Goal: Information Seeking & Learning: Check status

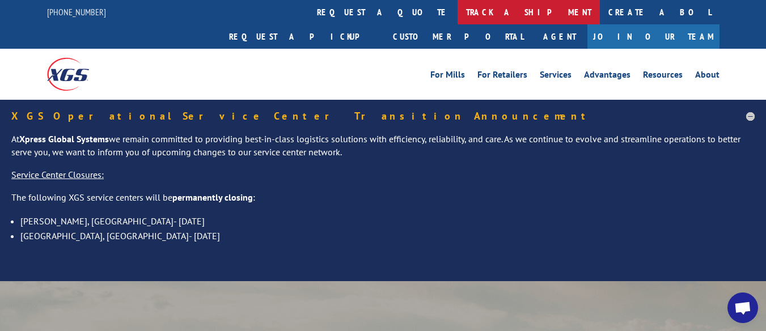
click at [458, 12] on link "track a shipment" at bounding box center [529, 12] width 142 height 24
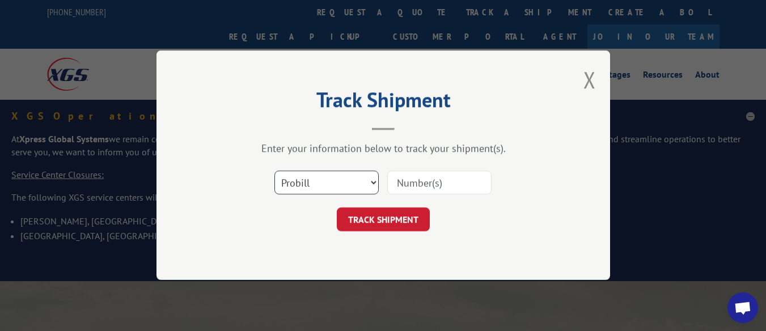
click at [373, 178] on select "Select category... Probill BOL PO" at bounding box center [326, 183] width 104 height 24
select select "bol"
click at [274, 171] on select "Select category... Probill BOL PO" at bounding box center [326, 183] width 104 height 24
click at [411, 181] on input at bounding box center [439, 183] width 104 height 24
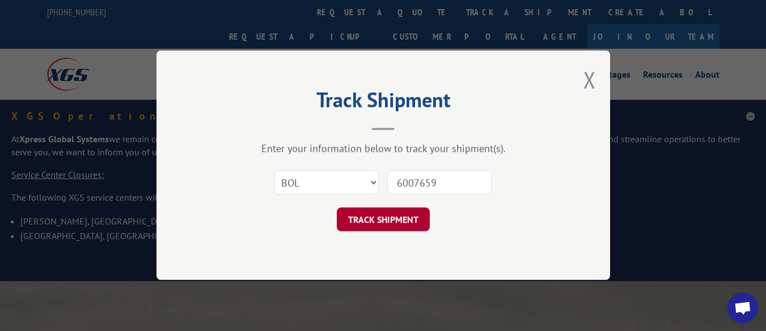
type input "6007659"
click at [383, 221] on button "TRACK SHIPMENT" at bounding box center [383, 220] width 93 height 24
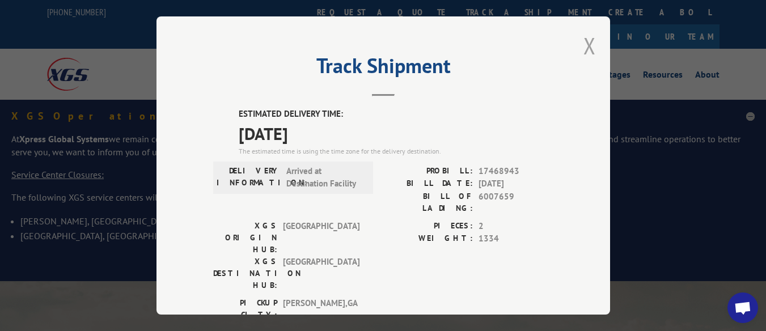
click at [584, 38] on button "Close modal" at bounding box center [590, 46] width 12 height 30
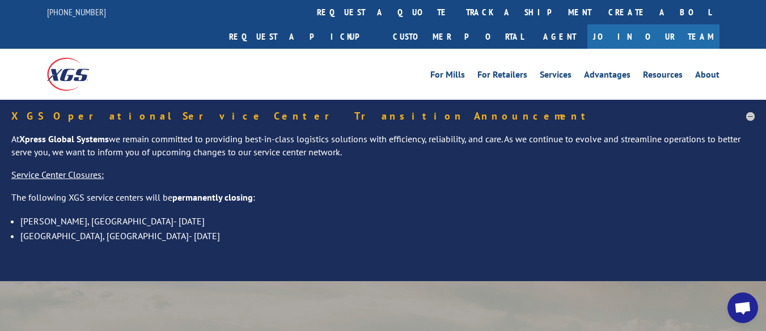
click at [375, 49] on div "For [PERSON_NAME] For Retailers Services Advantages Resources About For [PERSON…" at bounding box center [383, 74] width 673 height 50
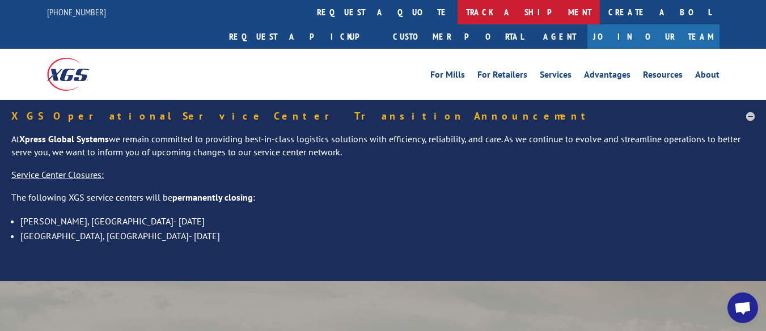
click at [458, 16] on link "track a shipment" at bounding box center [529, 12] width 142 height 24
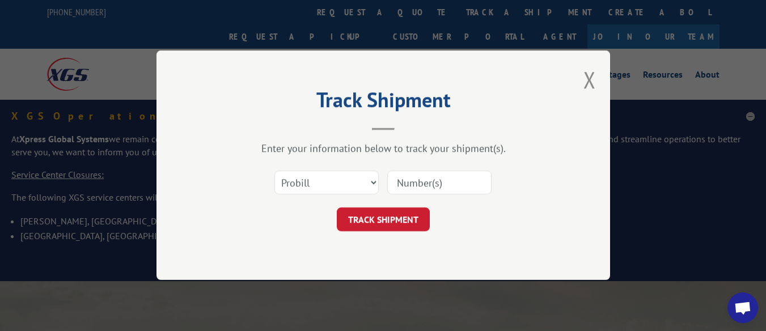
drag, startPoint x: 420, startPoint y: 172, endPoint x: 371, endPoint y: 183, distance: 50.1
click at [371, 183] on div "Select category... Probill BOL PO" at bounding box center [383, 182] width 340 height 37
click at [366, 181] on select "Select category... Probill BOL PO" at bounding box center [326, 183] width 104 height 24
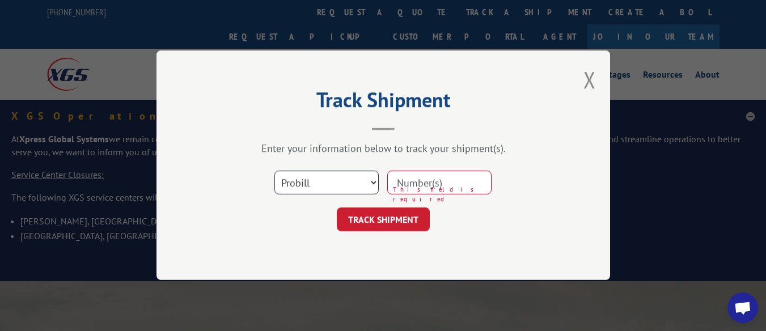
select select "bol"
click at [274, 171] on select "Select category... Probill BOL PO" at bounding box center [326, 183] width 104 height 24
click at [436, 178] on input at bounding box center [439, 183] width 104 height 24
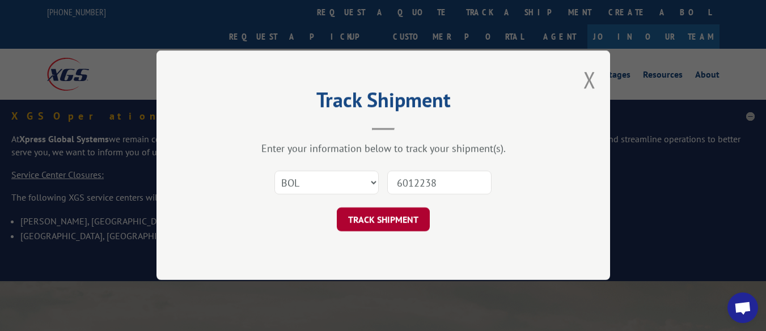
type input "6012238"
click at [398, 221] on button "TRACK SHIPMENT" at bounding box center [383, 220] width 93 height 24
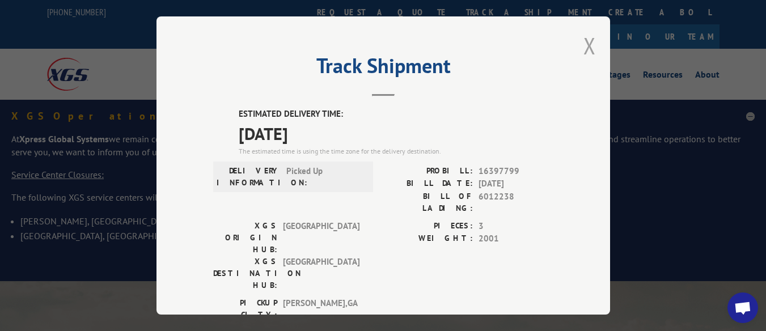
click at [586, 47] on button "Close modal" at bounding box center [590, 46] width 12 height 30
